Goal: Browse casually: Explore the website without a specific task or goal

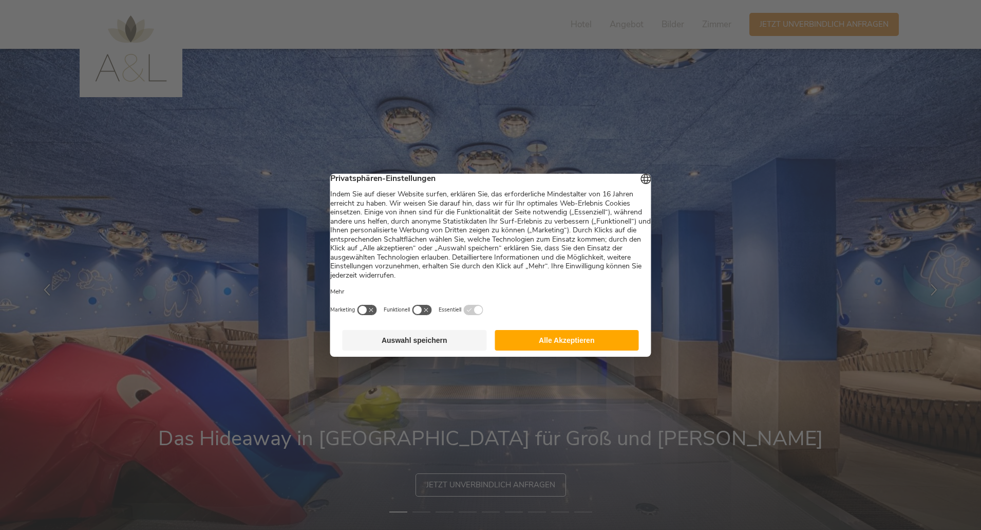
click at [532, 344] on button "Alle Akzeptieren" at bounding box center [567, 340] width 144 height 21
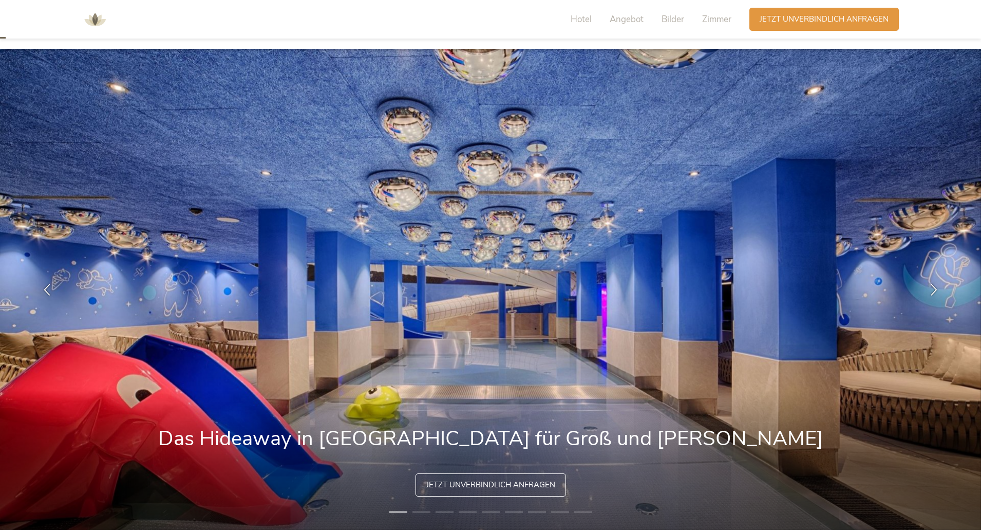
scroll to position [103, 0]
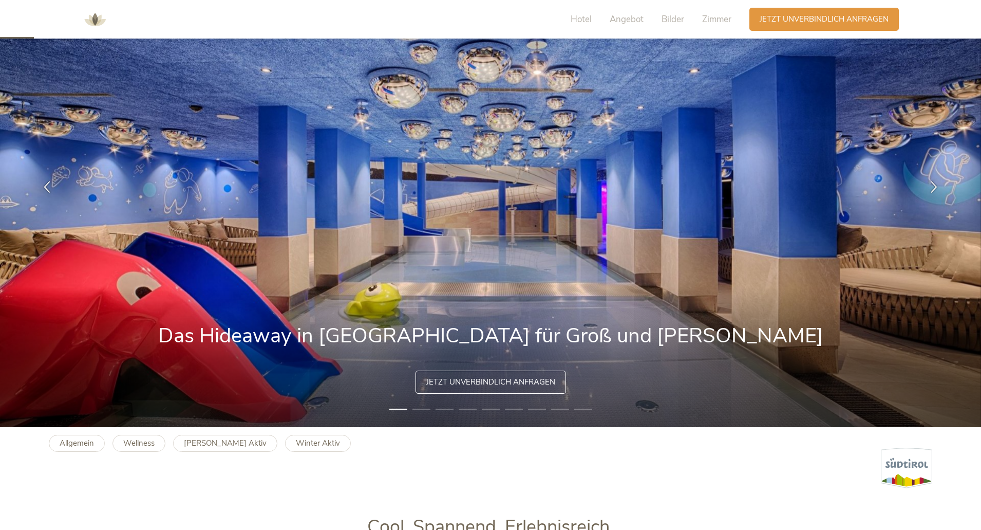
click at [946, 203] on img at bounding box center [490, 186] width 981 height 481
click at [749, 224] on img at bounding box center [490, 186] width 981 height 481
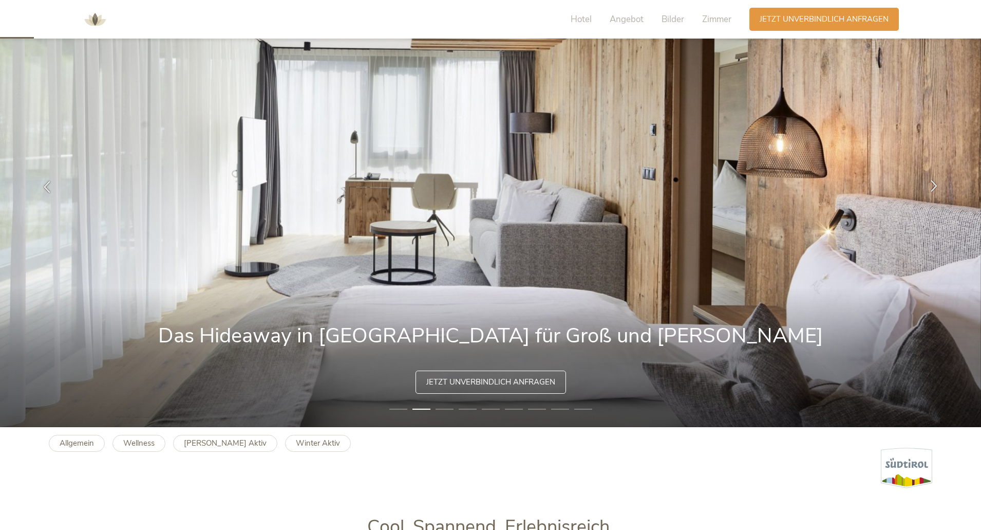
click at [930, 187] on icon at bounding box center [935, 186] width 12 height 12
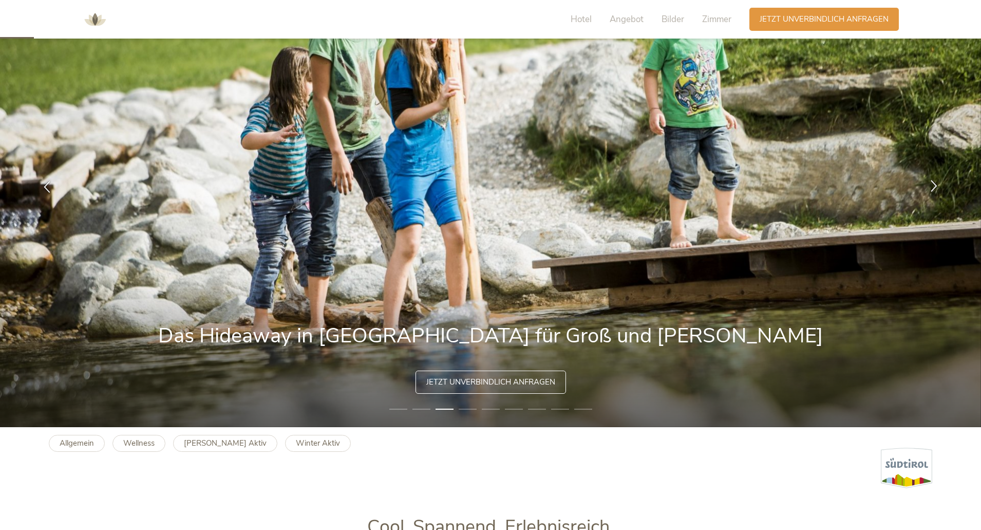
click at [930, 187] on icon at bounding box center [935, 186] width 12 height 12
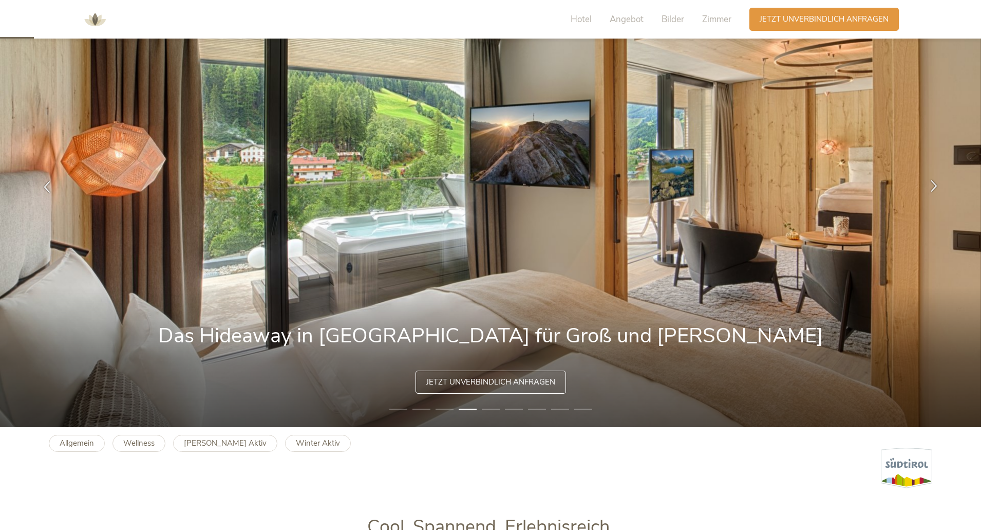
click at [930, 187] on icon at bounding box center [935, 186] width 12 height 12
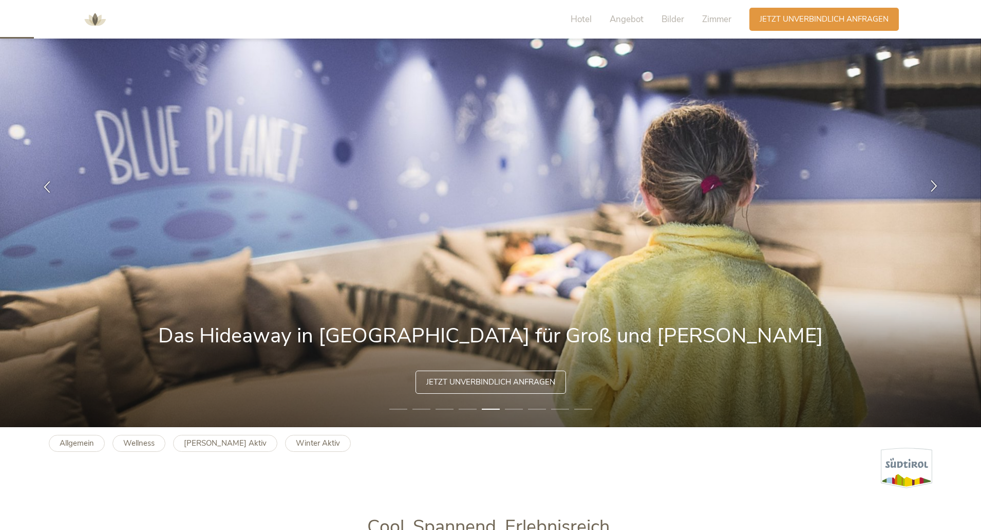
click at [930, 187] on icon at bounding box center [935, 186] width 12 height 12
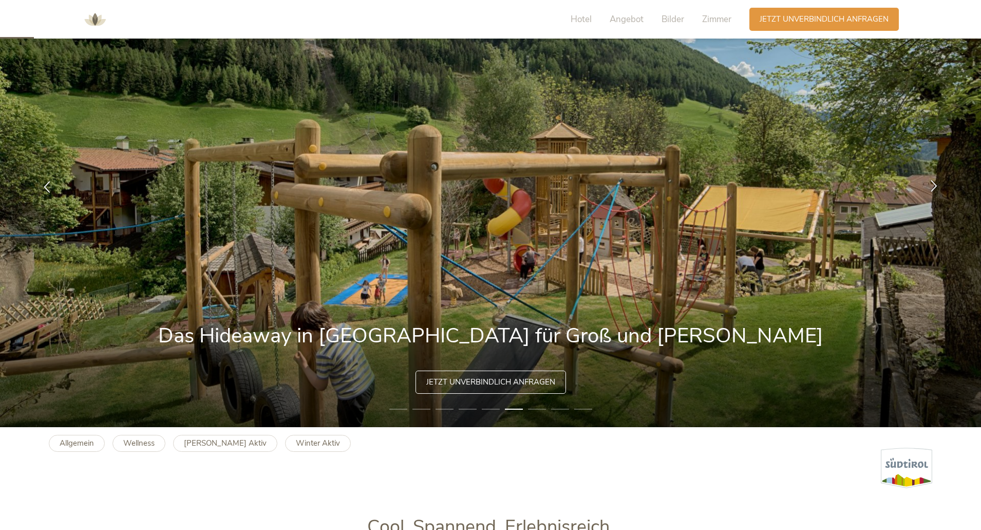
click at [930, 187] on icon at bounding box center [935, 186] width 12 height 12
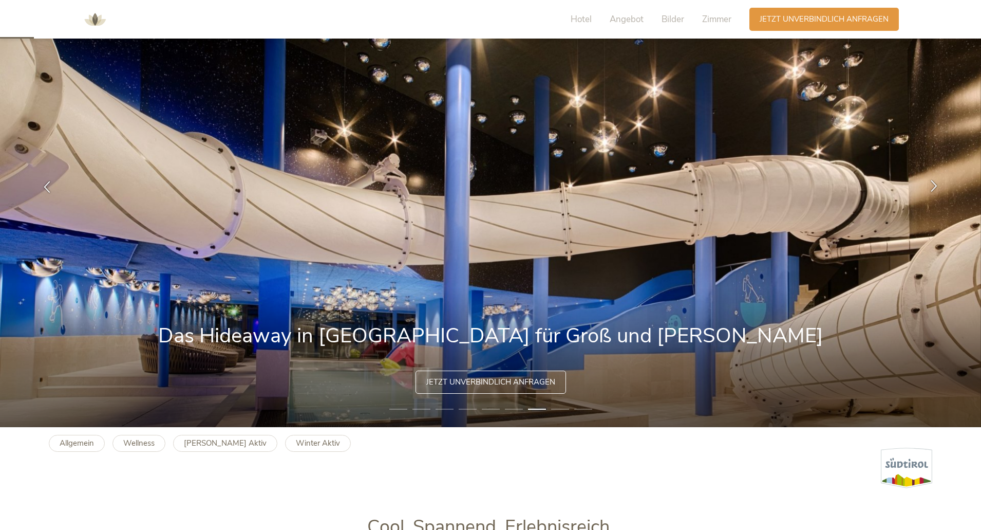
click at [930, 187] on icon at bounding box center [935, 186] width 12 height 12
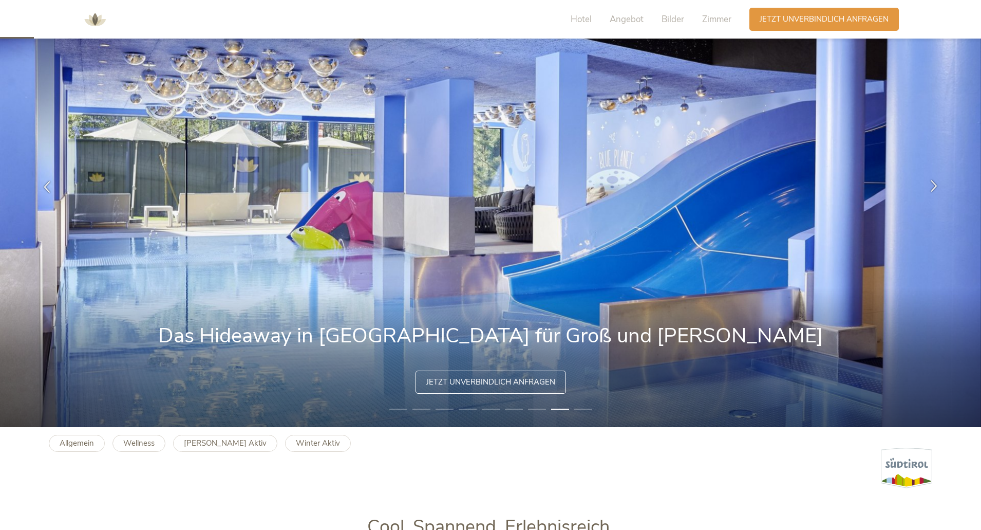
click at [930, 187] on icon at bounding box center [935, 186] width 12 height 12
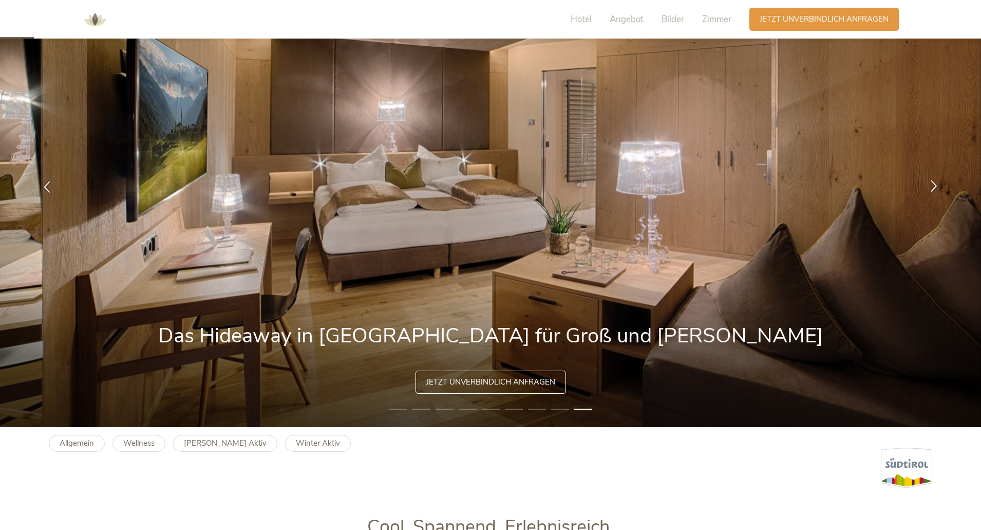
click at [930, 187] on icon at bounding box center [935, 186] width 12 height 12
